Goal: Task Accomplishment & Management: Use online tool/utility

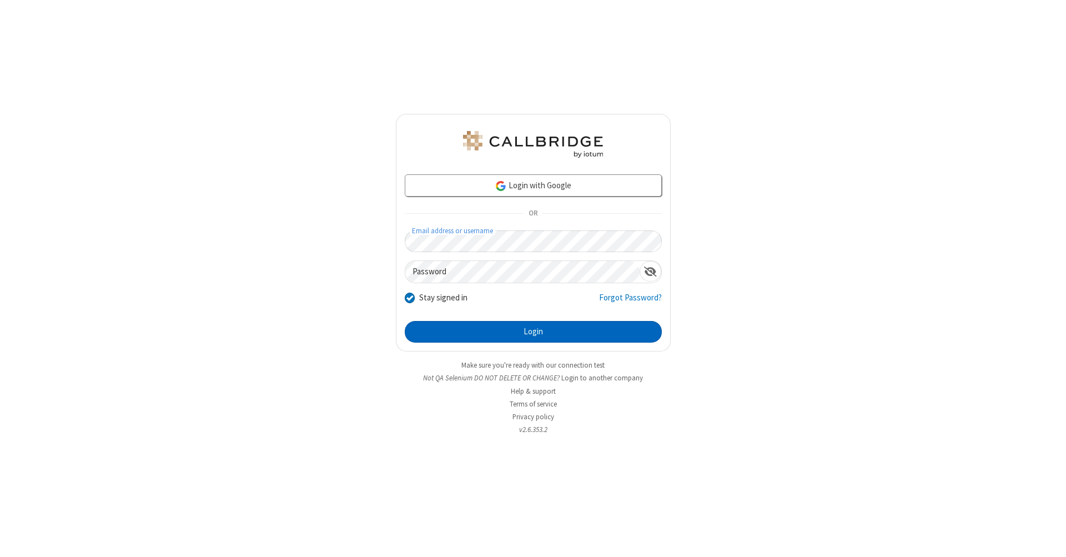
click at [533, 332] on button "Login" at bounding box center [533, 332] width 257 height 22
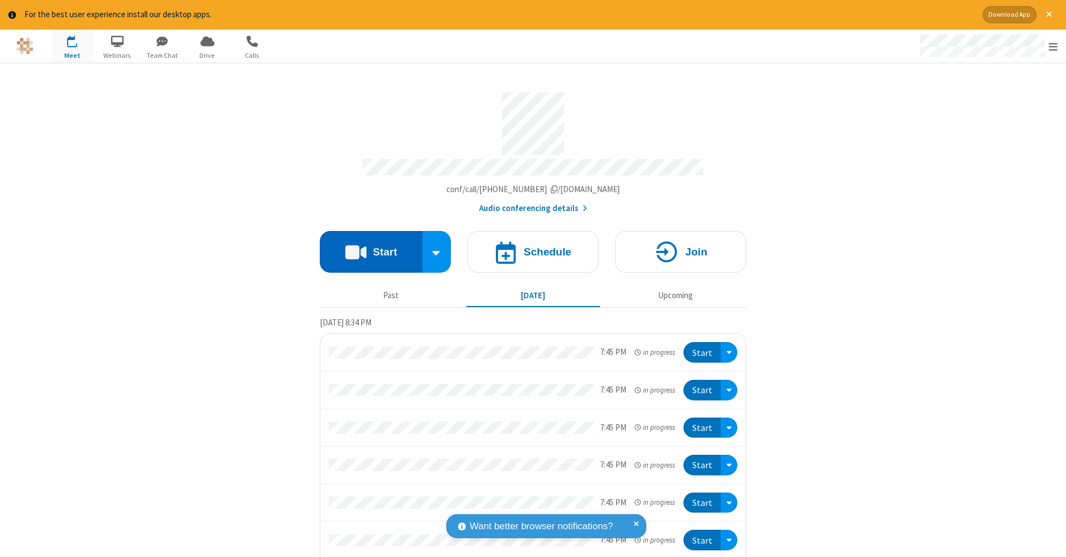
click at [367, 246] on button "Start" at bounding box center [371, 252] width 103 height 42
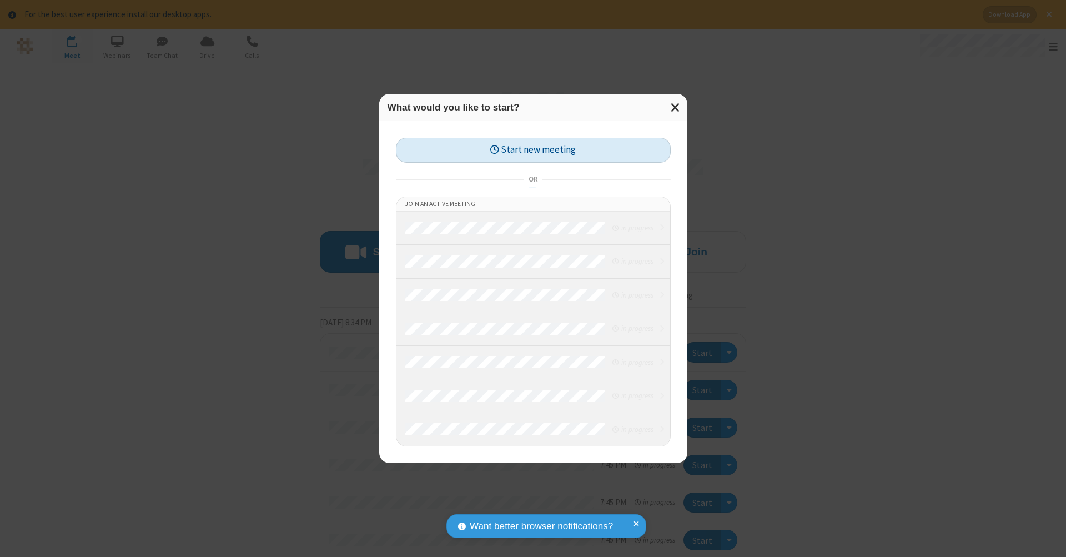
click at [533, 150] on button "Start new meeting" at bounding box center [533, 150] width 275 height 25
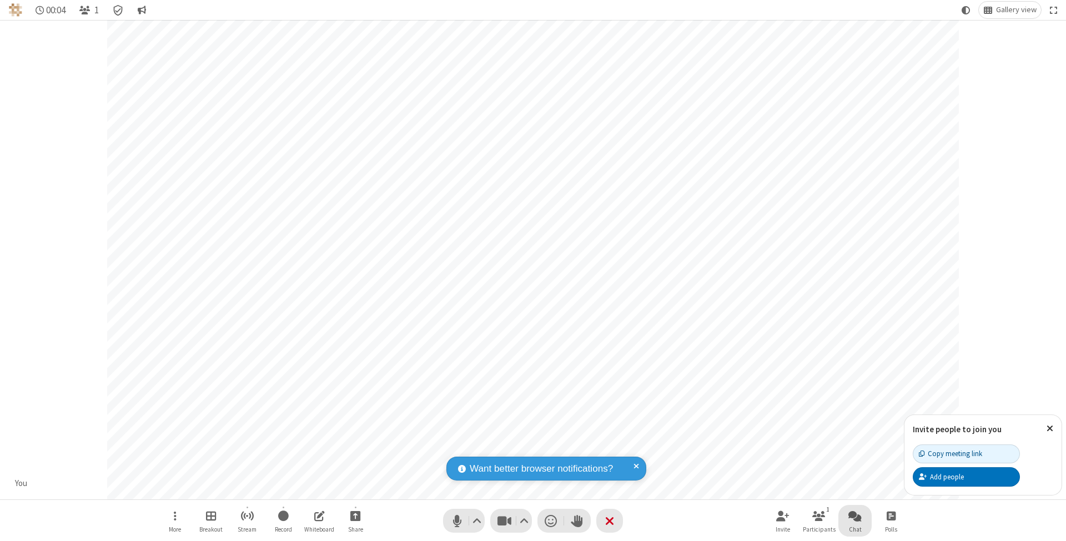
click at [855, 516] on span "Open chat" at bounding box center [855, 516] width 13 height 14
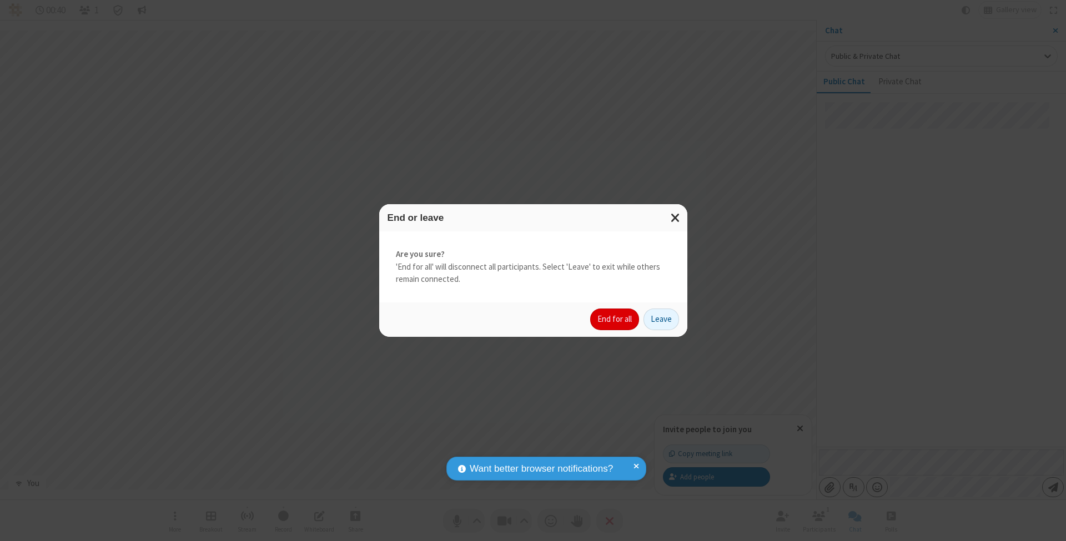
click at [615, 319] on button "End for all" at bounding box center [614, 320] width 49 height 22
